Goal: Contribute content

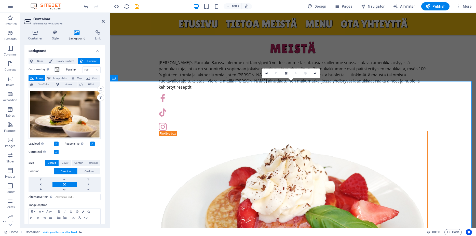
scroll to position [468, 0]
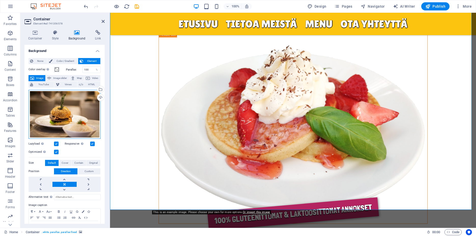
click at [85, 101] on div "Drag files here, click to choose files or select files from Files or our free s…" at bounding box center [65, 114] width 72 height 49
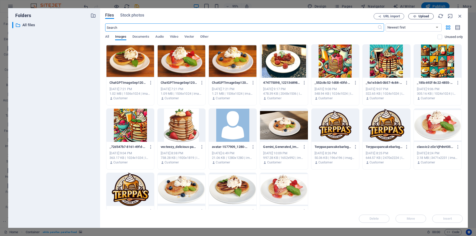
click at [430, 17] on span "Upload" at bounding box center [421, 16] width 21 height 3
click at [94, 17] on icon "button" at bounding box center [93, 16] width 6 height 6
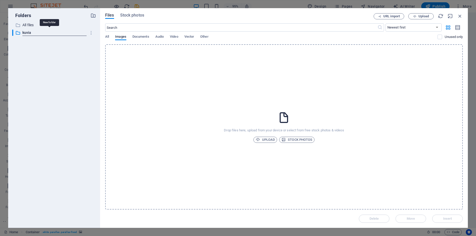
type input "kuvia"
click at [267, 140] on span "Upload" at bounding box center [265, 140] width 19 height 6
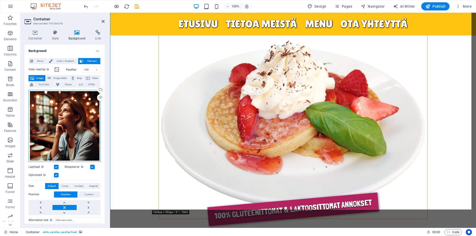
click at [69, 113] on div "Drag files here, click to choose files or select files from Files or our free s…" at bounding box center [65, 126] width 72 height 72
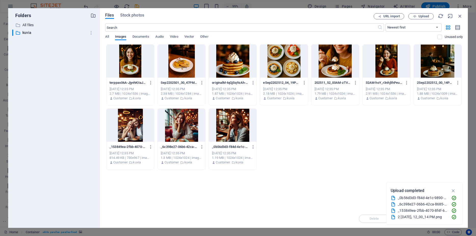
click at [440, 70] on div at bounding box center [438, 61] width 48 height 33
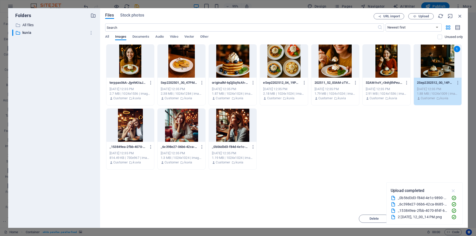
click at [453, 190] on icon "button" at bounding box center [454, 191] width 6 height 6
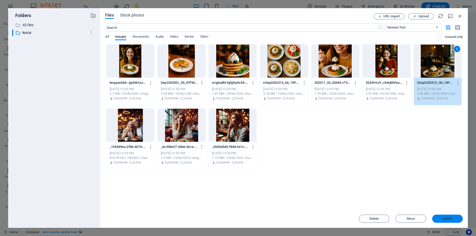
drag, startPoint x: 444, startPoint y: 218, endPoint x: 121, endPoint y: 139, distance: 332.2
click at [444, 218] on span "Insert" at bounding box center [447, 218] width 9 height 3
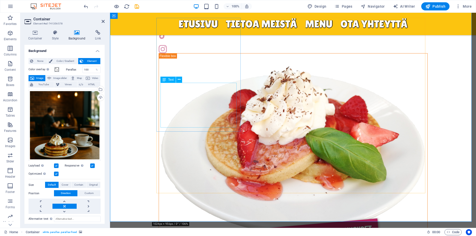
scroll to position [572, 0]
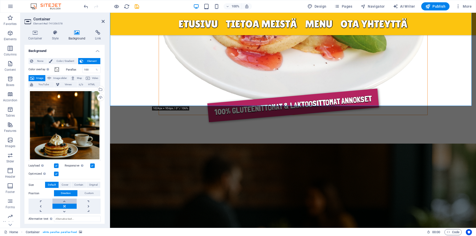
click at [64, 199] on link at bounding box center [64, 201] width 24 height 5
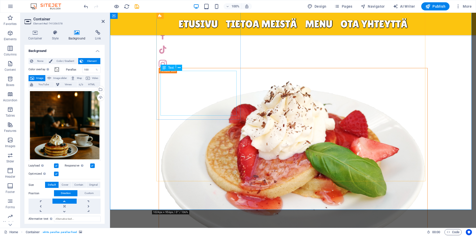
scroll to position [468, 0]
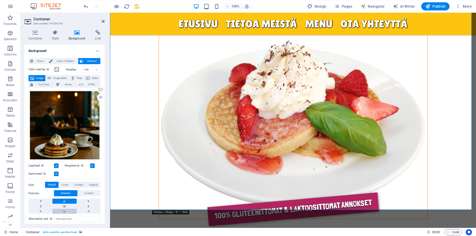
drag, startPoint x: 65, startPoint y: 207, endPoint x: 25, endPoint y: 147, distance: 71.7
click at [65, 209] on link at bounding box center [64, 211] width 24 height 5
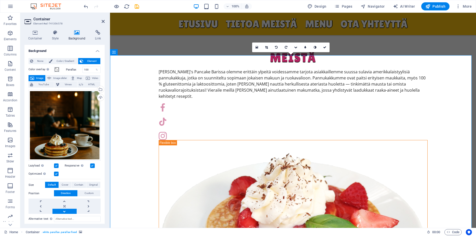
scroll to position [364, 0]
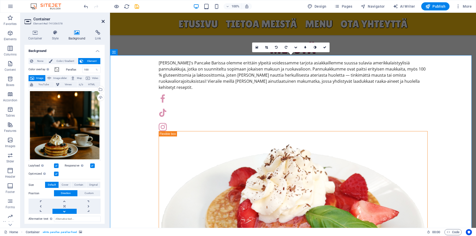
click at [103, 20] on icon at bounding box center [103, 21] width 3 height 4
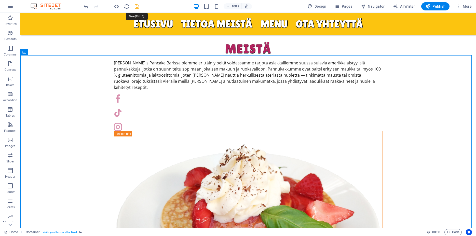
click at [137, 7] on icon "save" at bounding box center [137, 7] width 6 height 6
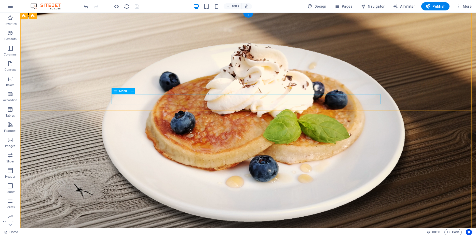
scroll to position [0, 0]
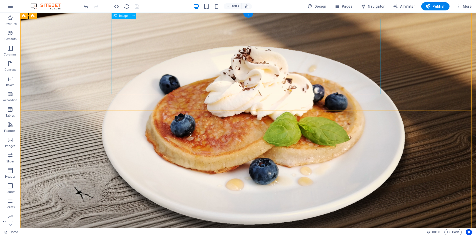
select select "px"
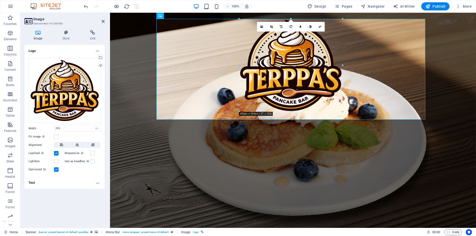
drag, startPoint x: 329, startPoint y: 87, endPoint x: 355, endPoint y: 111, distance: 35.9
click at [355, 111] on div "Drag here to replace the existing content. Press “Ctrl” if you want to create a…" at bounding box center [293, 120] width 366 height 215
type input "408"
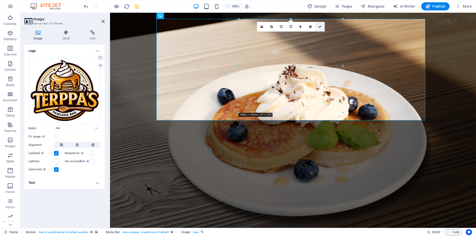
click at [320, 28] on icon at bounding box center [319, 26] width 3 height 3
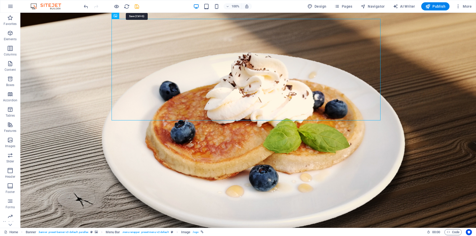
drag, startPoint x: 137, startPoint y: 7, endPoint x: 149, endPoint y: 16, distance: 15.0
click at [137, 7] on icon "save" at bounding box center [137, 7] width 6 height 6
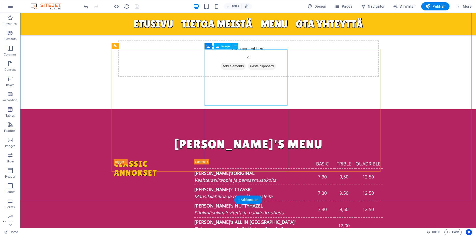
scroll to position [1091, 0]
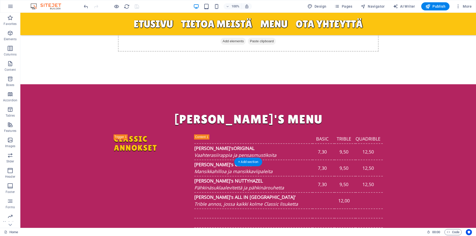
scroll to position [1247, 0]
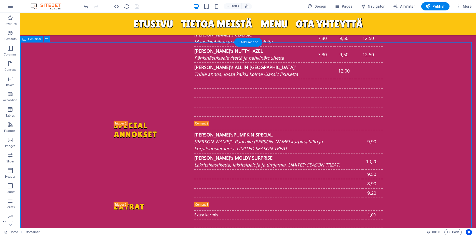
scroll to position [1351, 0]
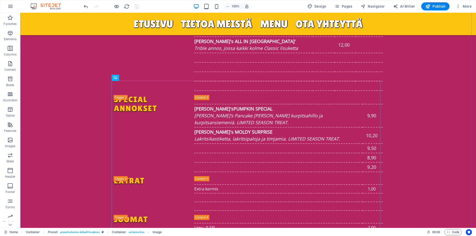
scroll to position [1325, 0]
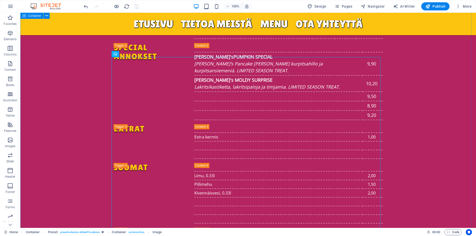
drag, startPoint x: 403, startPoint y: 102, endPoint x: 408, endPoint y: 82, distance: 20.4
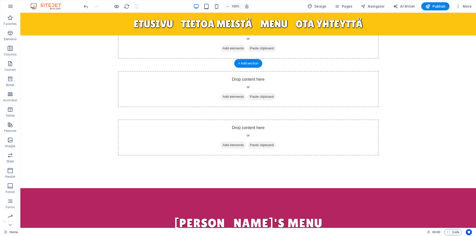
scroll to position [1039, 0]
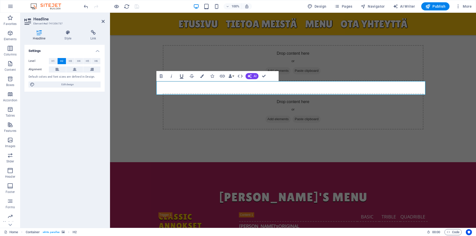
click at [181, 76] on icon "button" at bounding box center [182, 76] width 6 height 6
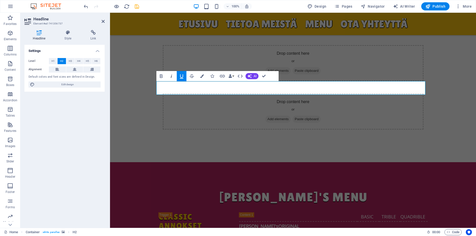
click at [170, 77] on icon "button" at bounding box center [171, 76] width 6 height 6
click at [163, 78] on icon "button" at bounding box center [161, 76] width 6 height 6
click at [171, 78] on icon "button" at bounding box center [171, 76] width 6 height 6
click at [181, 77] on icon "button" at bounding box center [182, 76] width 4 height 4
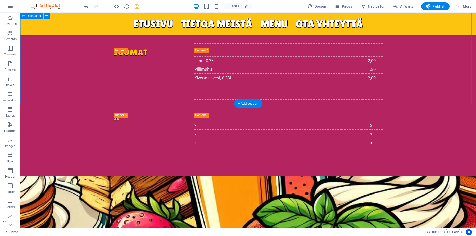
scroll to position [1481, 0]
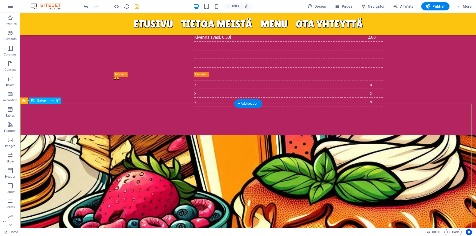
click at [44, 101] on span "Gallery" at bounding box center [42, 100] width 10 height 3
click at [54, 123] on div "H2 Banner Banner Container Menu Bar Menu Image H2 Container Container Image Pre…" at bounding box center [248, 120] width 456 height 215
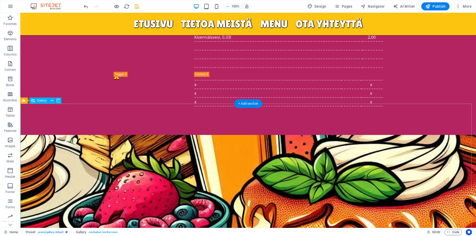
select select "4"
select select "px"
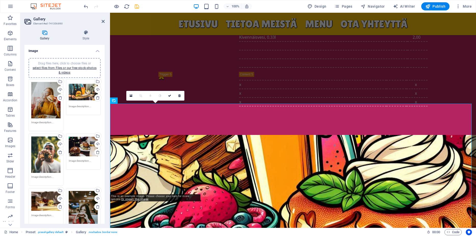
click at [82, 91] on div "Drag files here, click to choose files or select files from Files or our free s…" at bounding box center [83, 92] width 29 height 20
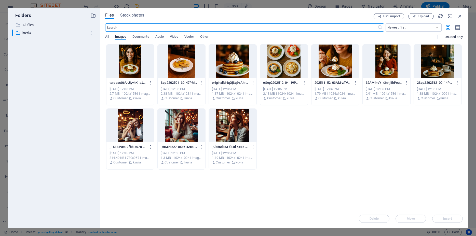
click at [442, 69] on div at bounding box center [438, 61] width 48 height 33
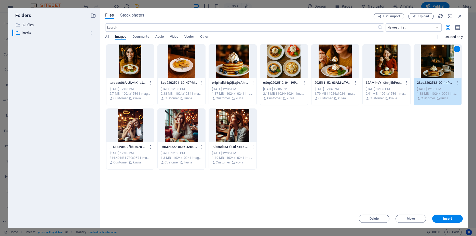
drag, startPoint x: 451, startPoint y: 218, endPoint x: 55, endPoint y: 94, distance: 415.3
click at [451, 218] on span "Insert" at bounding box center [447, 218] width 9 height 3
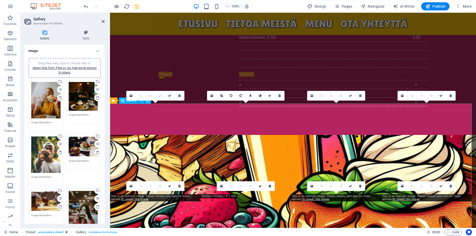
click at [44, 105] on div "Drag files here, click to choose files or select files from Files or our free s…" at bounding box center [45, 100] width 29 height 36
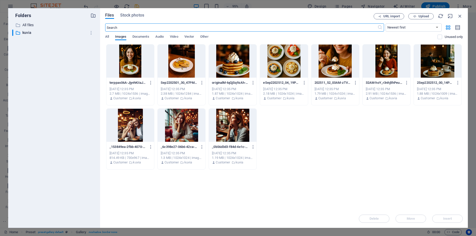
click at [384, 65] on div at bounding box center [387, 61] width 48 height 33
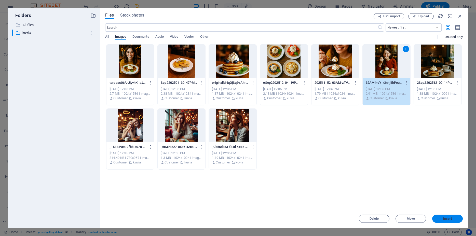
drag, startPoint x: 442, startPoint y: 218, endPoint x: 323, endPoint y: 201, distance: 120.2
click at [442, 218] on span "Insert" at bounding box center [447, 218] width 26 height 3
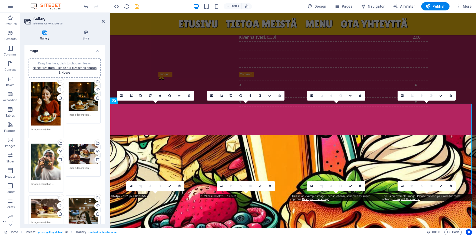
click at [42, 156] on div "Drag files here, click to choose files or select files from Files or our free s…" at bounding box center [45, 162] width 29 height 36
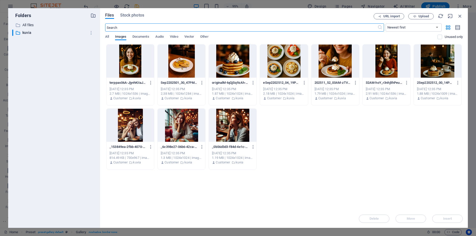
click at [336, 61] on div at bounding box center [335, 61] width 48 height 33
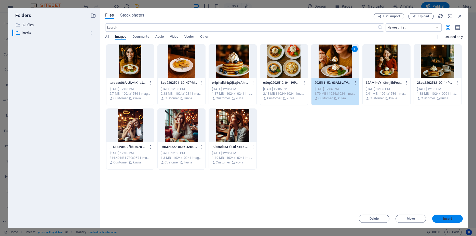
drag, startPoint x: 449, startPoint y: 218, endPoint x: 328, endPoint y: 197, distance: 123.3
click at [449, 218] on span "Insert" at bounding box center [447, 218] width 9 height 3
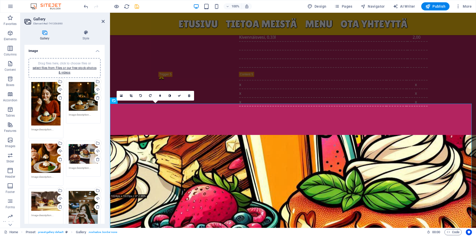
click at [84, 153] on div "Drag files here, click to choose files or select files from Files or our free s…" at bounding box center [83, 154] width 29 height 20
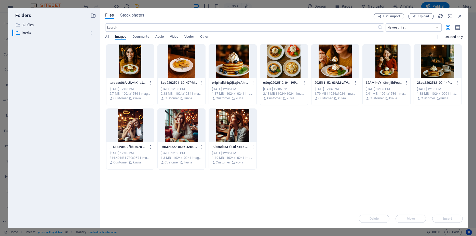
click at [245, 69] on div at bounding box center [233, 61] width 48 height 33
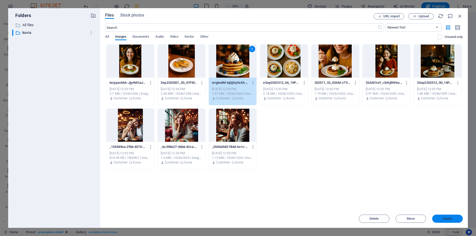
click at [447, 219] on span "Insert" at bounding box center [447, 218] width 9 height 3
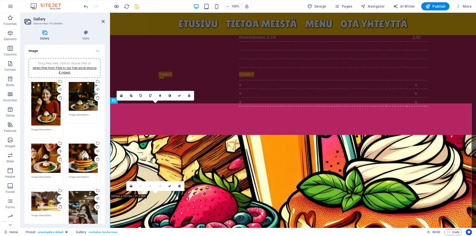
click at [49, 191] on div "Drag files here, click to choose files or select files from Files or our free s…" at bounding box center [45, 201] width 29 height 20
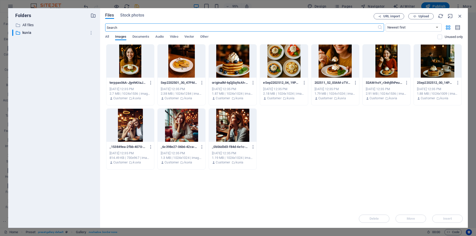
click at [186, 62] on div at bounding box center [182, 61] width 48 height 33
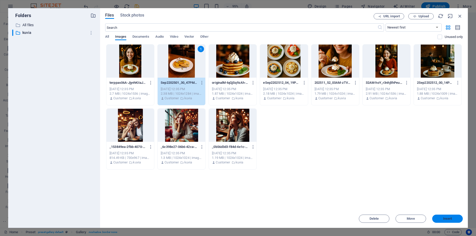
click at [447, 219] on span "Insert" at bounding box center [447, 218] width 9 height 3
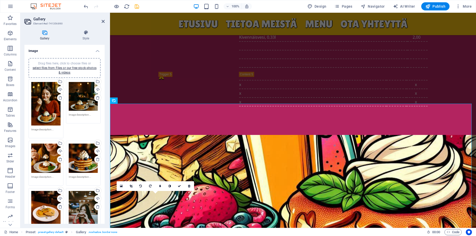
click at [83, 204] on div "Drag files here, click to choose files or select files from Files or our free s…" at bounding box center [83, 213] width 29 height 44
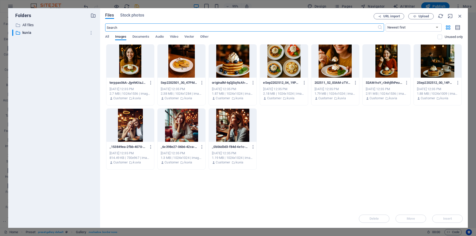
click at [133, 65] on div at bounding box center [130, 61] width 48 height 33
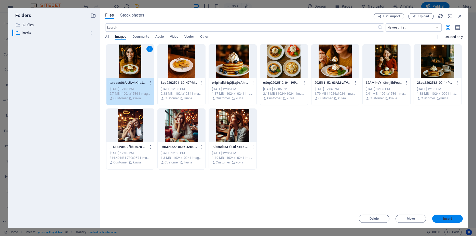
drag, startPoint x: 437, startPoint y: 220, endPoint x: 326, endPoint y: 207, distance: 111.5
click at [437, 220] on span "Insert" at bounding box center [447, 218] width 26 height 3
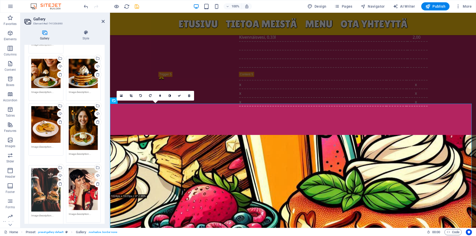
scroll to position [92, 0]
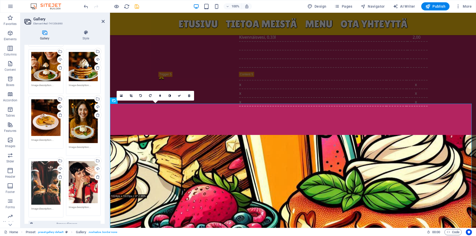
click at [35, 164] on div "Drag files here, click to choose files or select files from Files or our free s…" at bounding box center [45, 183] width 29 height 44
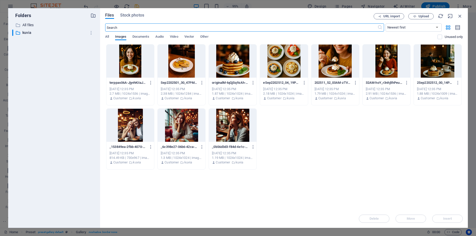
click at [188, 132] on div at bounding box center [182, 125] width 48 height 33
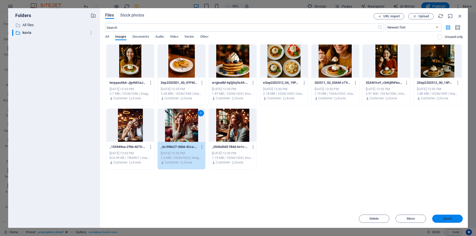
drag, startPoint x: 445, startPoint y: 221, endPoint x: 334, endPoint y: 207, distance: 111.8
click at [445, 220] on span "Insert" at bounding box center [447, 218] width 9 height 3
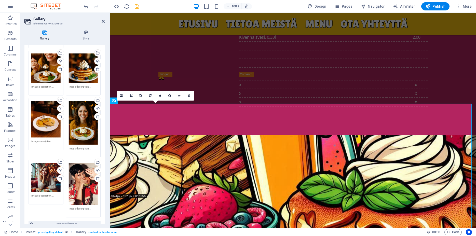
click at [75, 175] on div "Drag files here, click to choose files or select files from Files or our free s…" at bounding box center [64, 103] width 75 height 231
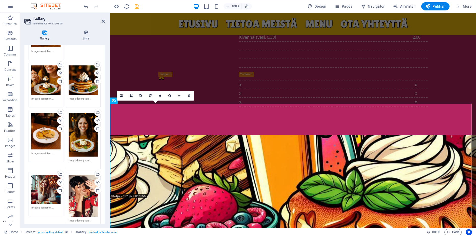
click at [85, 177] on div "Drag files here, click to choose files or select files from Files or our free s…" at bounding box center [83, 196] width 29 height 42
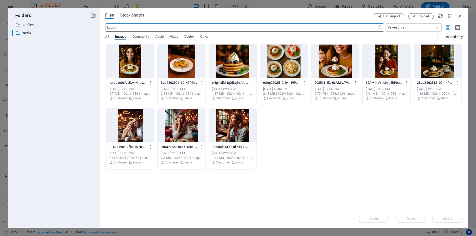
click at [285, 65] on div at bounding box center [284, 61] width 48 height 33
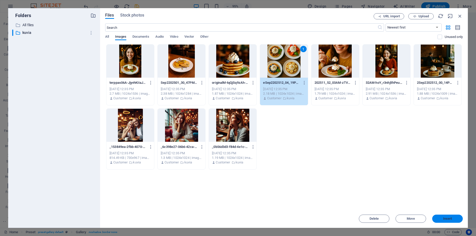
click at [438, 219] on span "Insert" at bounding box center [447, 218] width 26 height 3
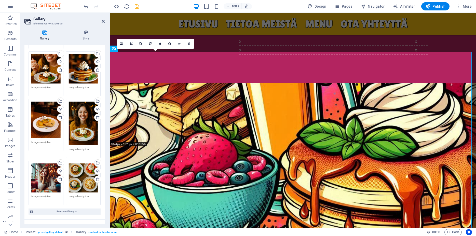
scroll to position [66, 0]
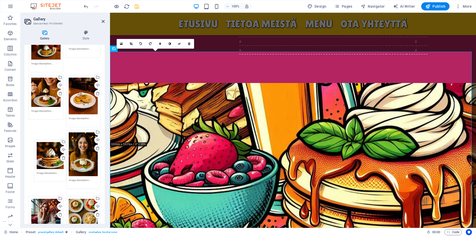
drag, startPoint x: 82, startPoint y: 90, endPoint x: 47, endPoint y: 153, distance: 71.8
click at [47, 153] on div "Drag files here, click to choose files or select files from Files or our free s…" at bounding box center [64, 127] width 75 height 230
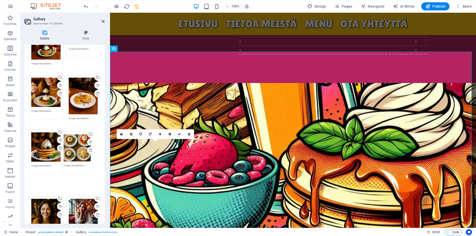
drag, startPoint x: 83, startPoint y: 196, endPoint x: 80, endPoint y: 145, distance: 50.7
click at [80, 145] on div "Drag files here, click to choose files or select files from Files or our free s…" at bounding box center [64, 134] width 75 height 245
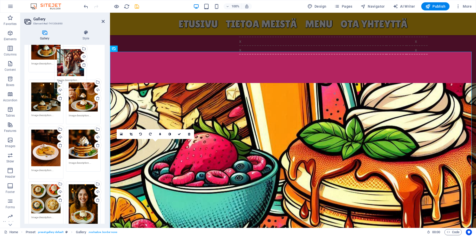
drag, startPoint x: 82, startPoint y: 185, endPoint x: 72, endPoint y: 63, distance: 122.9
click at [72, 63] on div "Drag files here, click to choose files or select files from Files or our free s…" at bounding box center [64, 127] width 75 height 230
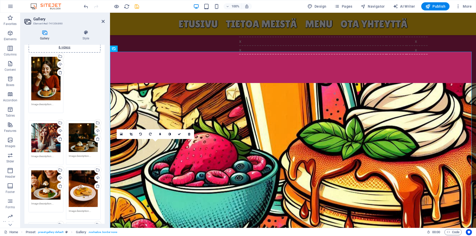
scroll to position [0, 0]
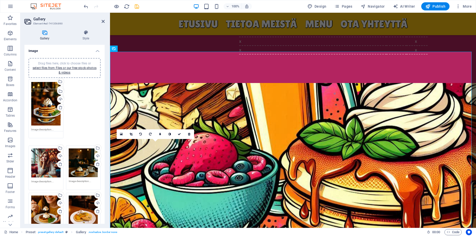
drag, startPoint x: 78, startPoint y: 136, endPoint x: 46, endPoint y: 108, distance: 43.0
click at [46, 108] on div "Drag files here, click to choose files or select files from Files or our free s…" at bounding box center [64, 193] width 75 height 230
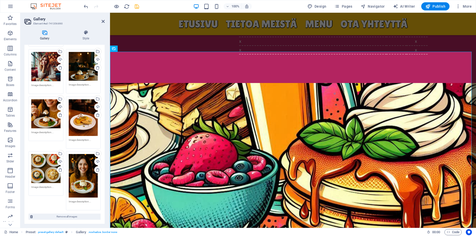
scroll to position [155, 0]
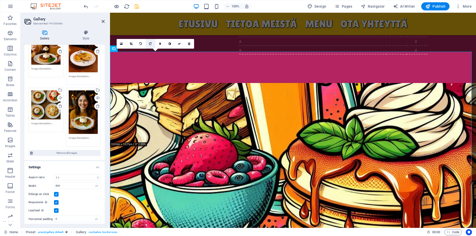
click at [152, 42] on link at bounding box center [151, 44] width 10 height 10
click at [142, 43] on icon at bounding box center [140, 43] width 3 height 3
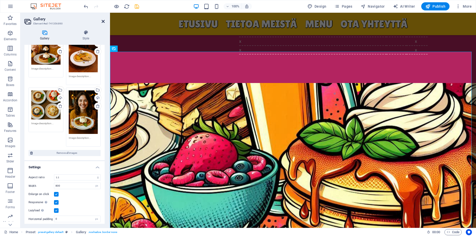
drag, startPoint x: 103, startPoint y: 22, endPoint x: 126, endPoint y: 12, distance: 24.5
click at [103, 22] on icon at bounding box center [103, 21] width 3 height 4
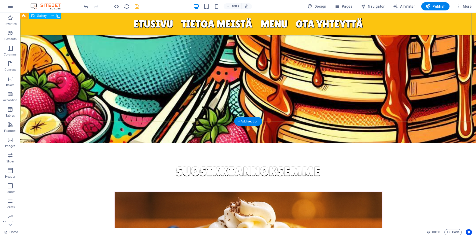
scroll to position [1689, 0]
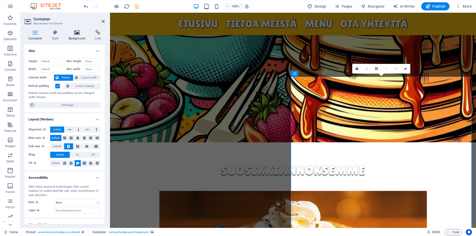
click at [78, 35] on icon at bounding box center [77, 32] width 25 height 5
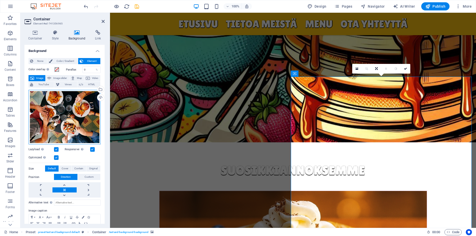
click at [67, 106] on div "Drag files here, click to choose files or select files from Files or our free s…" at bounding box center [65, 117] width 72 height 55
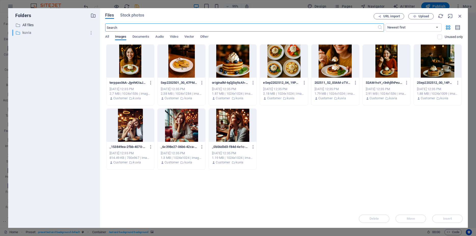
click at [28, 34] on p "kuvia" at bounding box center [54, 33] width 64 height 6
click at [27, 25] on p "All files" at bounding box center [54, 25] width 64 height 6
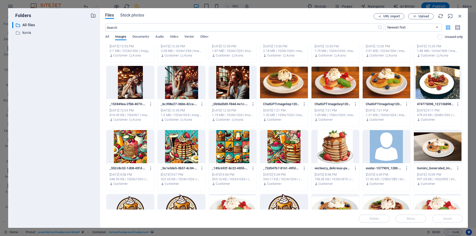
scroll to position [23, 0]
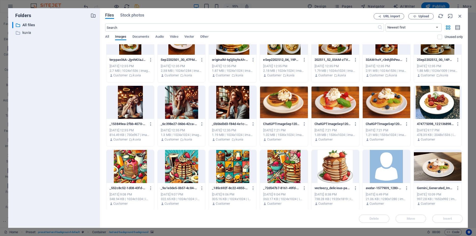
click at [433, 106] on div at bounding box center [438, 102] width 48 height 33
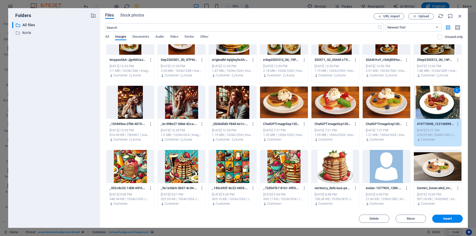
scroll to position [0, 0]
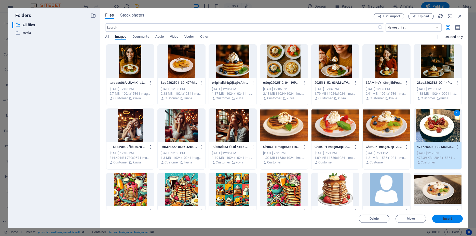
click at [446, 220] on span "Insert" at bounding box center [447, 218] width 9 height 3
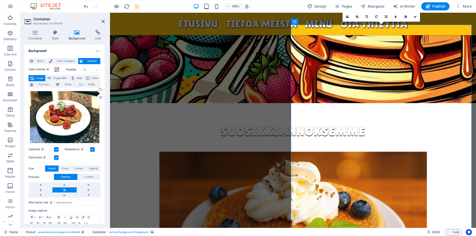
scroll to position [1741, 0]
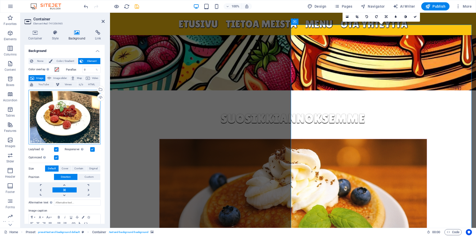
click at [89, 103] on div "Drag files here, click to choose files or select files from Files or our free s…" at bounding box center [65, 117] width 72 height 55
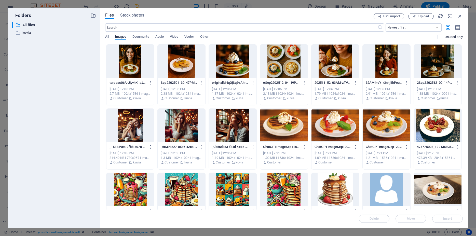
click at [234, 128] on div at bounding box center [233, 125] width 48 height 33
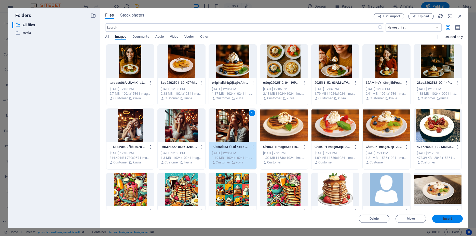
click at [445, 219] on span "Insert" at bounding box center [447, 218] width 9 height 3
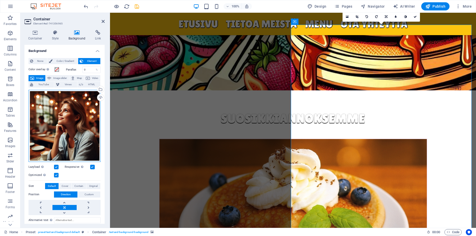
click at [62, 122] on div "Drag files here, click to choose files or select files from Files or our free s…" at bounding box center [65, 126] width 72 height 72
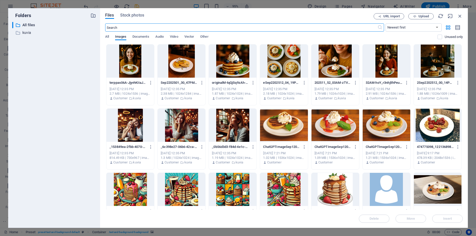
click at [175, 190] on div at bounding box center [182, 189] width 48 height 33
click at [455, 218] on span "Insert" at bounding box center [447, 218] width 26 height 3
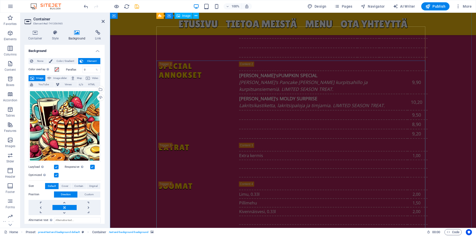
scroll to position [1299, 0]
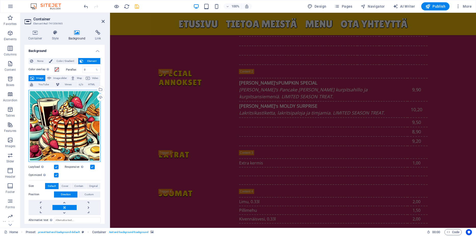
click at [75, 127] on div "Drag files here, click to choose files or select files from Files or our free s…" at bounding box center [65, 126] width 72 height 72
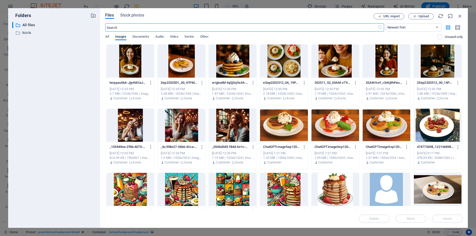
scroll to position [1758, 0]
click at [24, 33] on p "kuvia" at bounding box center [54, 33] width 64 height 6
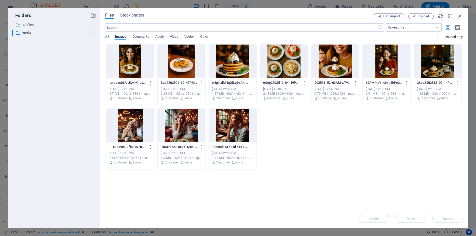
click at [132, 124] on div at bounding box center [130, 125] width 48 height 33
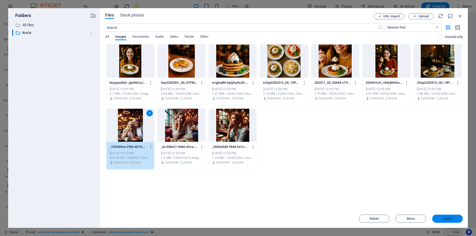
click at [458, 220] on span "Insert" at bounding box center [447, 218] width 26 height 3
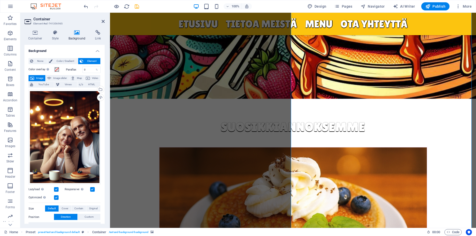
scroll to position [1810, 0]
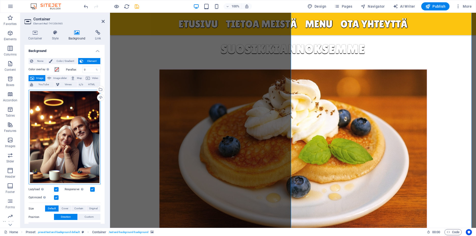
click at [74, 115] on div "Drag files here, click to choose files or select files from Files or our free s…" at bounding box center [65, 137] width 72 height 95
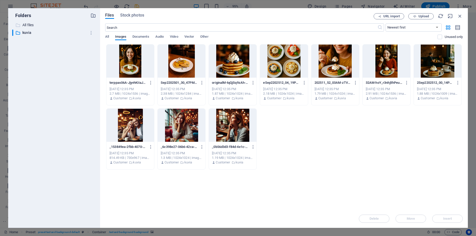
click at [32, 25] on p "All files" at bounding box center [54, 25] width 64 height 6
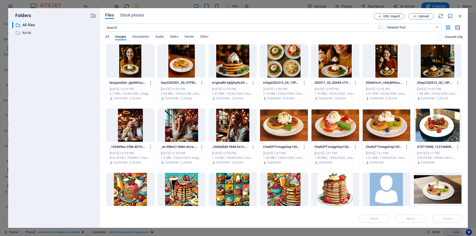
click at [333, 182] on div at bounding box center [335, 189] width 48 height 33
click at [447, 219] on span "Insert" at bounding box center [447, 218] width 9 height 3
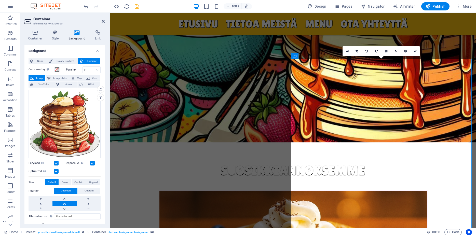
scroll to position [1680, 0]
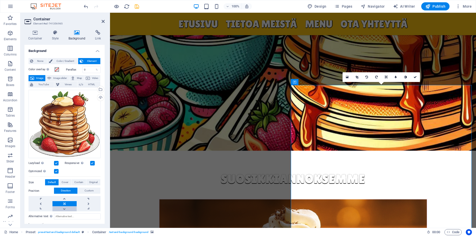
click at [63, 206] on link at bounding box center [64, 208] width 24 height 5
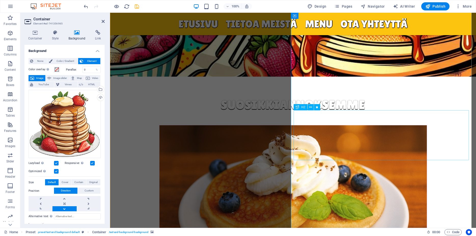
scroll to position [1758, 0]
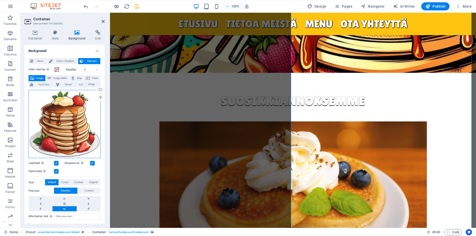
click at [59, 132] on div "Drag files here, click to choose files or select files from Files or our free s…" at bounding box center [65, 124] width 72 height 69
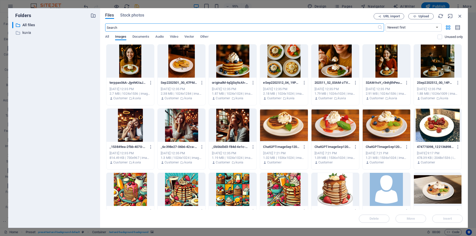
click at [334, 184] on div at bounding box center [335, 189] width 48 height 33
drag, startPoint x: 439, startPoint y: 218, endPoint x: 324, endPoint y: 205, distance: 115.7
click at [439, 218] on span "Insert" at bounding box center [447, 218] width 26 height 3
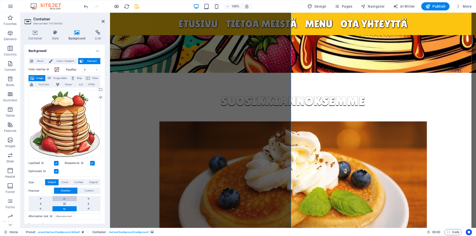
click at [65, 196] on link at bounding box center [64, 198] width 24 height 5
click at [83, 201] on link at bounding box center [89, 203] width 24 height 5
click at [42, 201] on link at bounding box center [41, 203] width 24 height 5
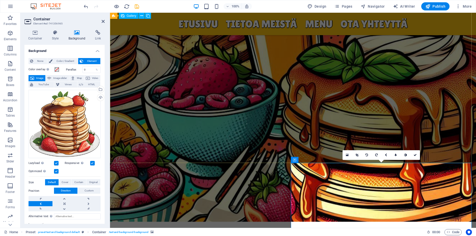
scroll to position [1602, 0]
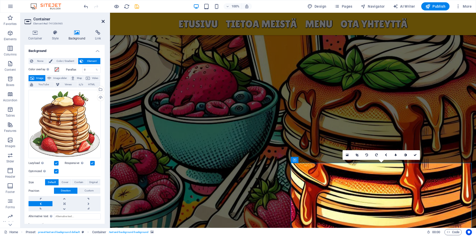
click at [104, 20] on icon at bounding box center [103, 21] width 3 height 4
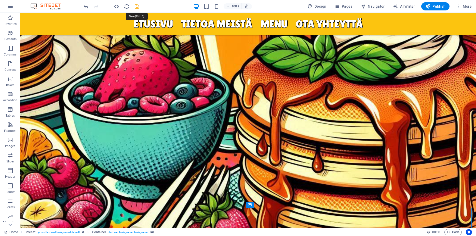
click at [137, 6] on icon "save" at bounding box center [137, 7] width 6 height 6
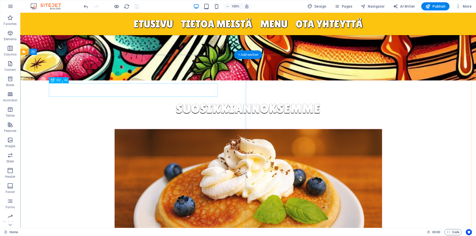
scroll to position [1758, 0]
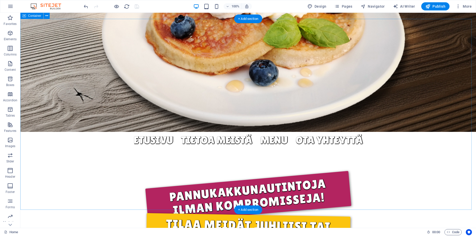
scroll to position [199, 0]
